Goal: Check status: Check status

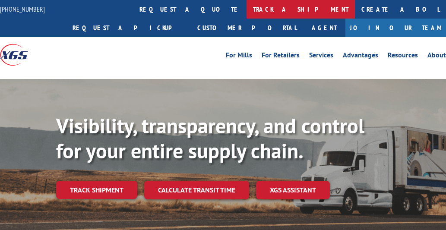
click at [246, 7] on link "track a shipment" at bounding box center [300, 9] width 108 height 19
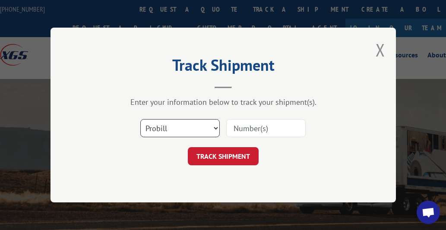
click at [145, 135] on select "Select category... Probill BOL PO" at bounding box center [179, 128] width 79 height 18
select select "bol"
click at [140, 119] on select "Select category... Probill BOL PO" at bounding box center [179, 128] width 79 height 18
click at [272, 129] on input at bounding box center [265, 128] width 79 height 18
type input "3373469"
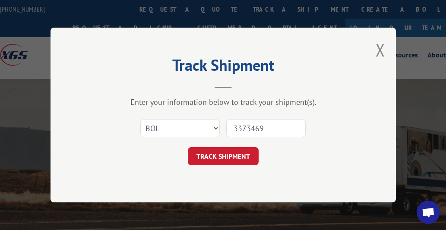
click button "TRACK SHIPMENT" at bounding box center [223, 156] width 71 height 18
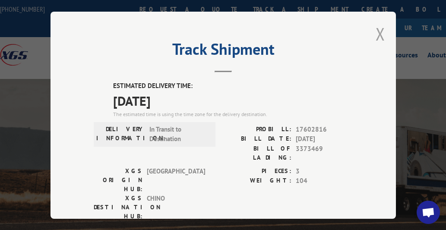
click at [379, 34] on button "Close modal" at bounding box center [379, 33] width 9 height 23
